Goal: Task Accomplishment & Management: Complete application form

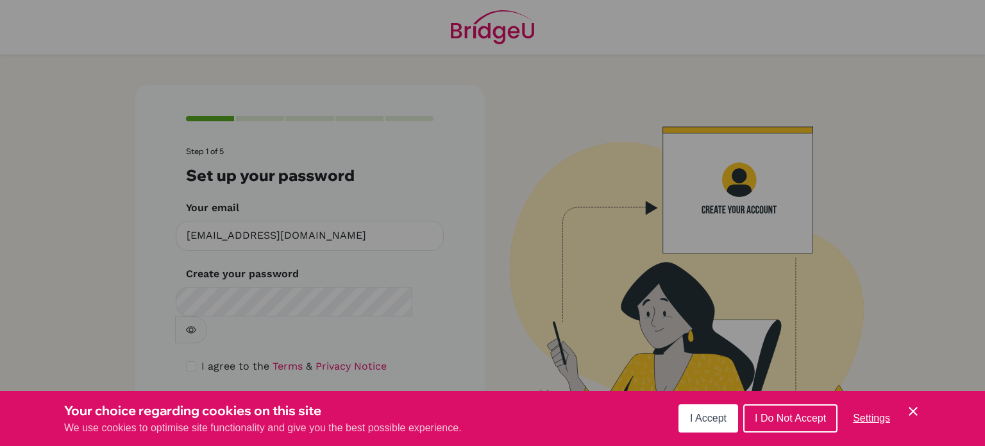
scroll to position [3, 0]
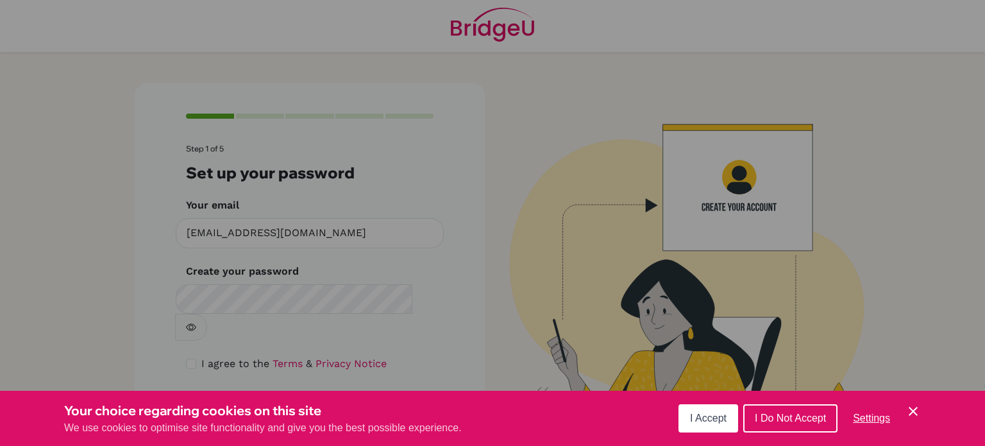
click at [703, 420] on span "I Accept" at bounding box center [708, 417] width 37 height 11
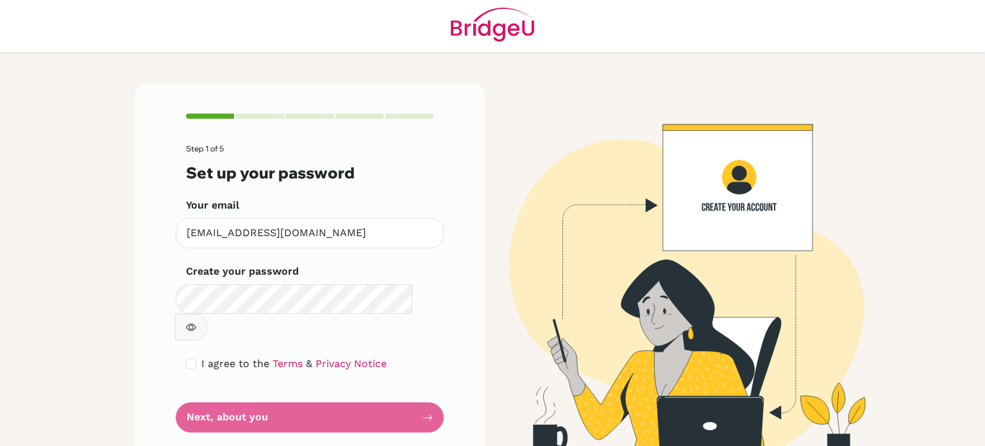
click at [306, 399] on form "Step 1 of 5 Set up your password Your email [EMAIL_ADDRESS][DOMAIN_NAME] Invali…" at bounding box center [310, 288] width 248 height 288
click at [351, 387] on form "Step 1 of 5 Set up your password Your email [EMAIL_ADDRESS][DOMAIN_NAME] Invali…" at bounding box center [310, 288] width 248 height 288
click at [343, 393] on form "Step 1 of 5 Set up your password Your email [EMAIL_ADDRESS][DOMAIN_NAME] Invali…" at bounding box center [310, 288] width 248 height 288
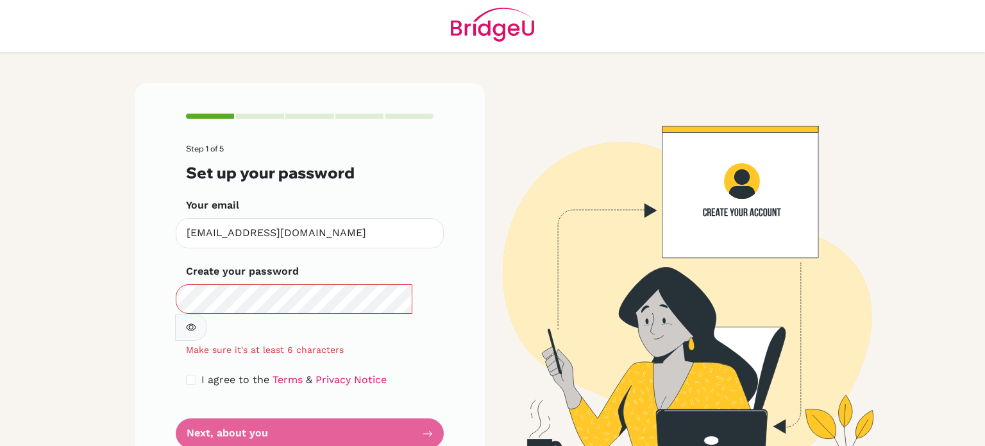
click at [196, 324] on icon "button" at bounding box center [191, 327] width 10 height 7
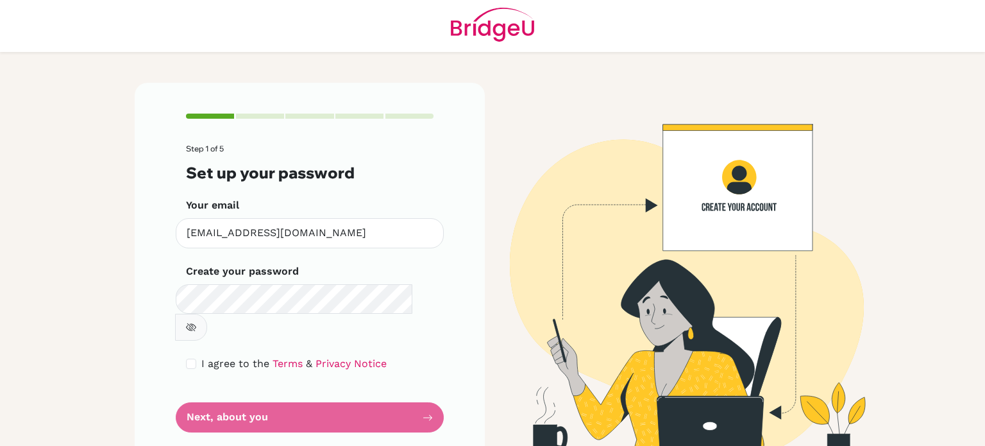
click at [228, 357] on span "I agree to the" at bounding box center [235, 363] width 68 height 12
click at [187, 358] on input "checkbox" at bounding box center [191, 363] width 10 height 10
checkbox input "true"
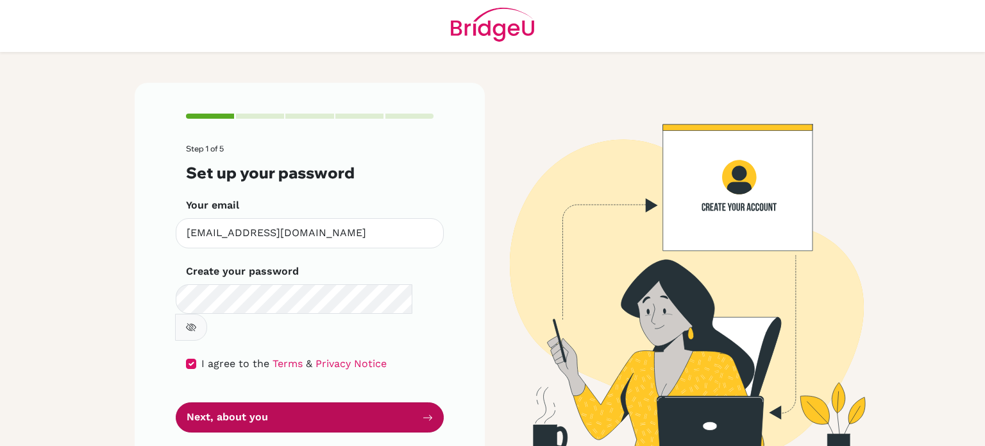
click at [265, 402] on button "Next, about you" at bounding box center [310, 417] width 268 height 30
